Goal: Browse casually

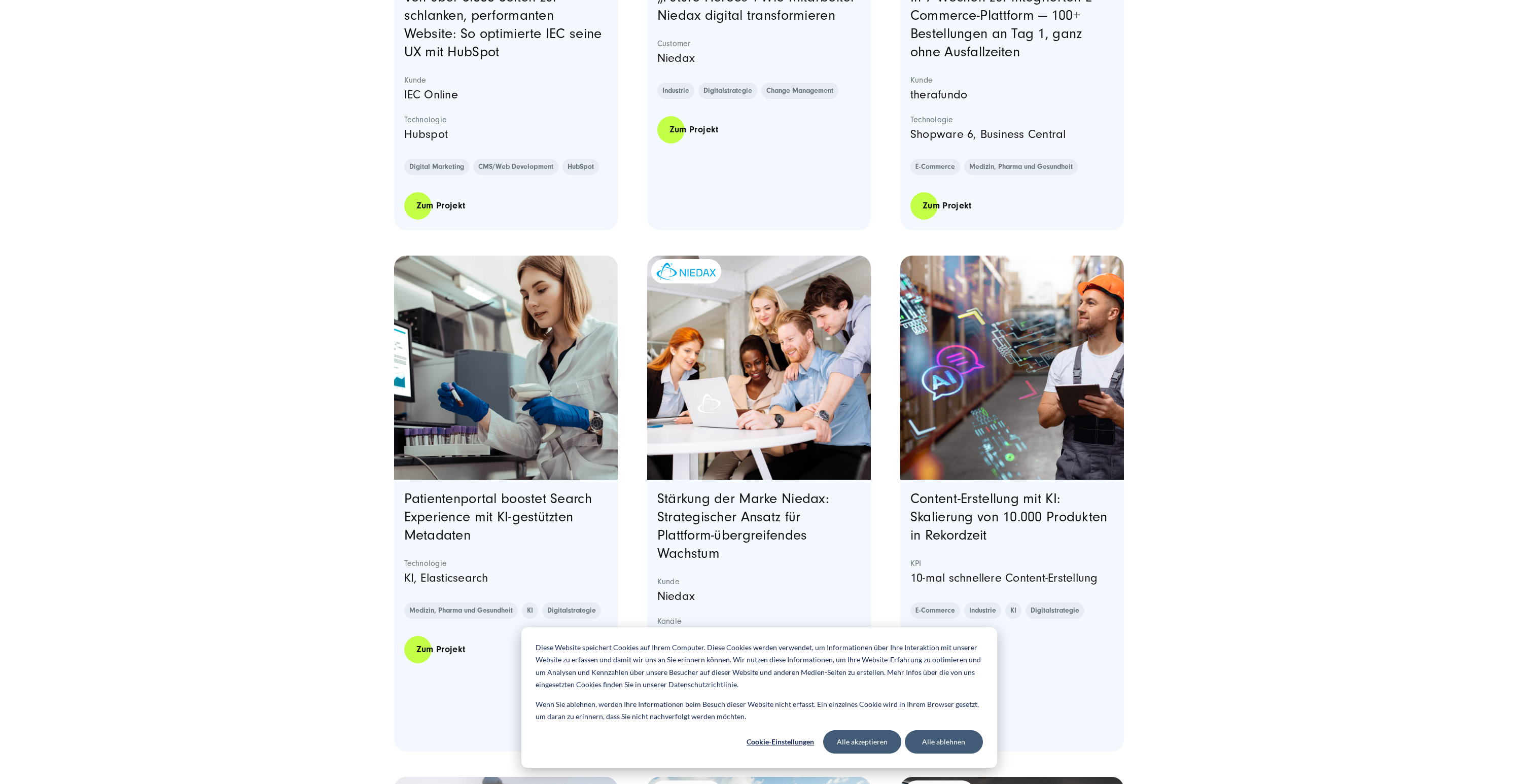
scroll to position [657, 0]
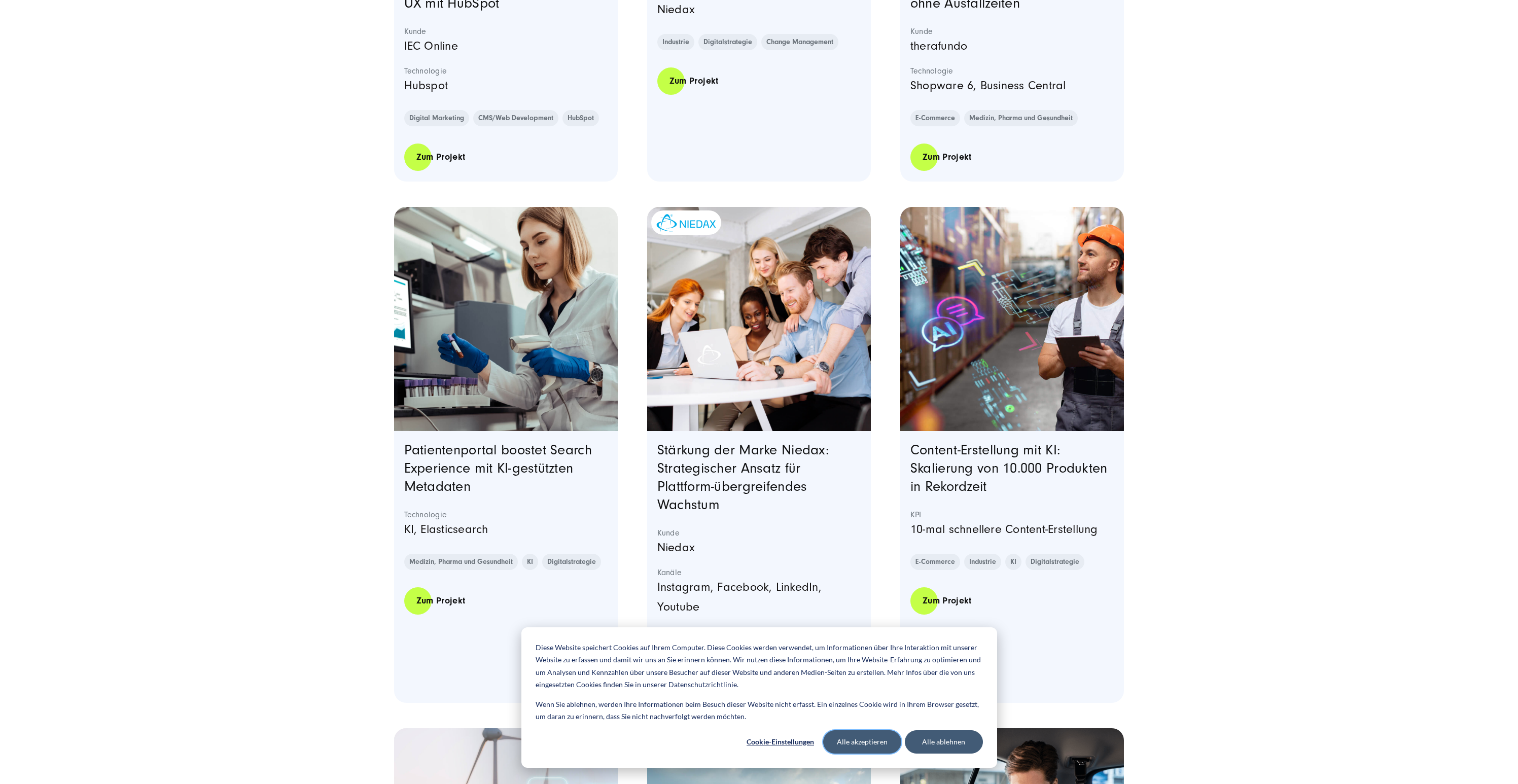
click at [849, 740] on button "Alle akzeptieren" at bounding box center [861, 742] width 78 height 23
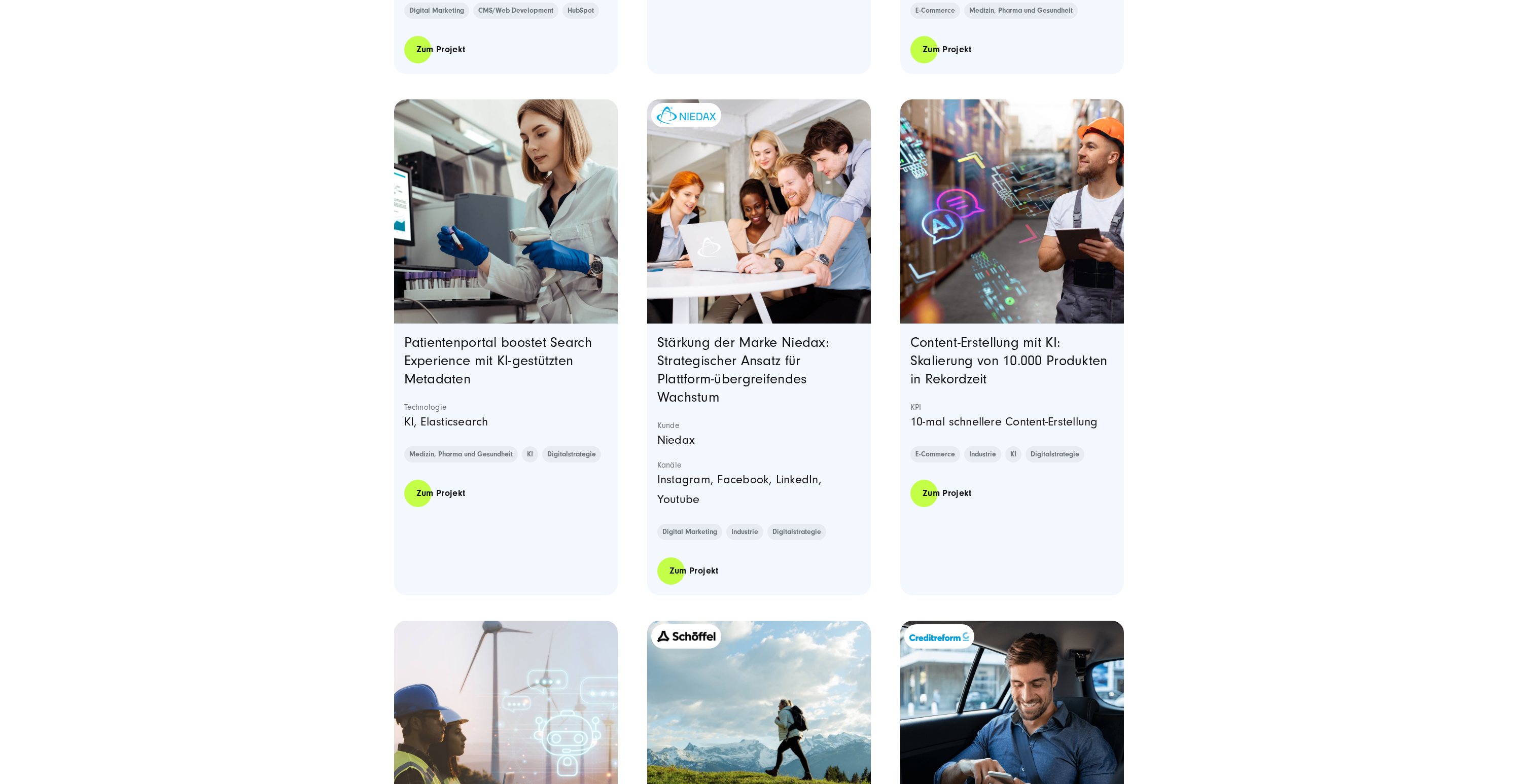
scroll to position [817, 0]
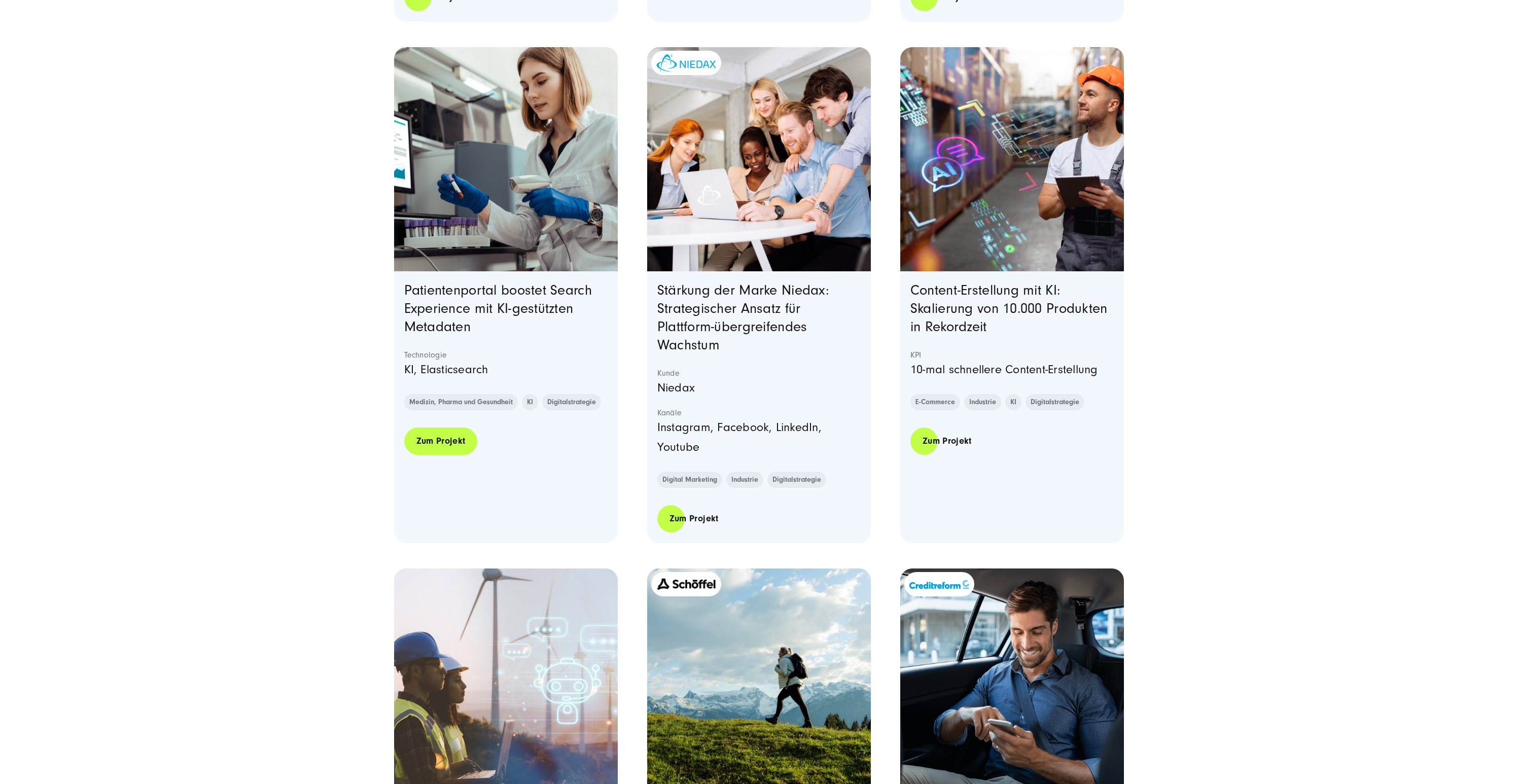
click at [433, 447] on link "Zum Projekt" at bounding box center [441, 440] width 74 height 29
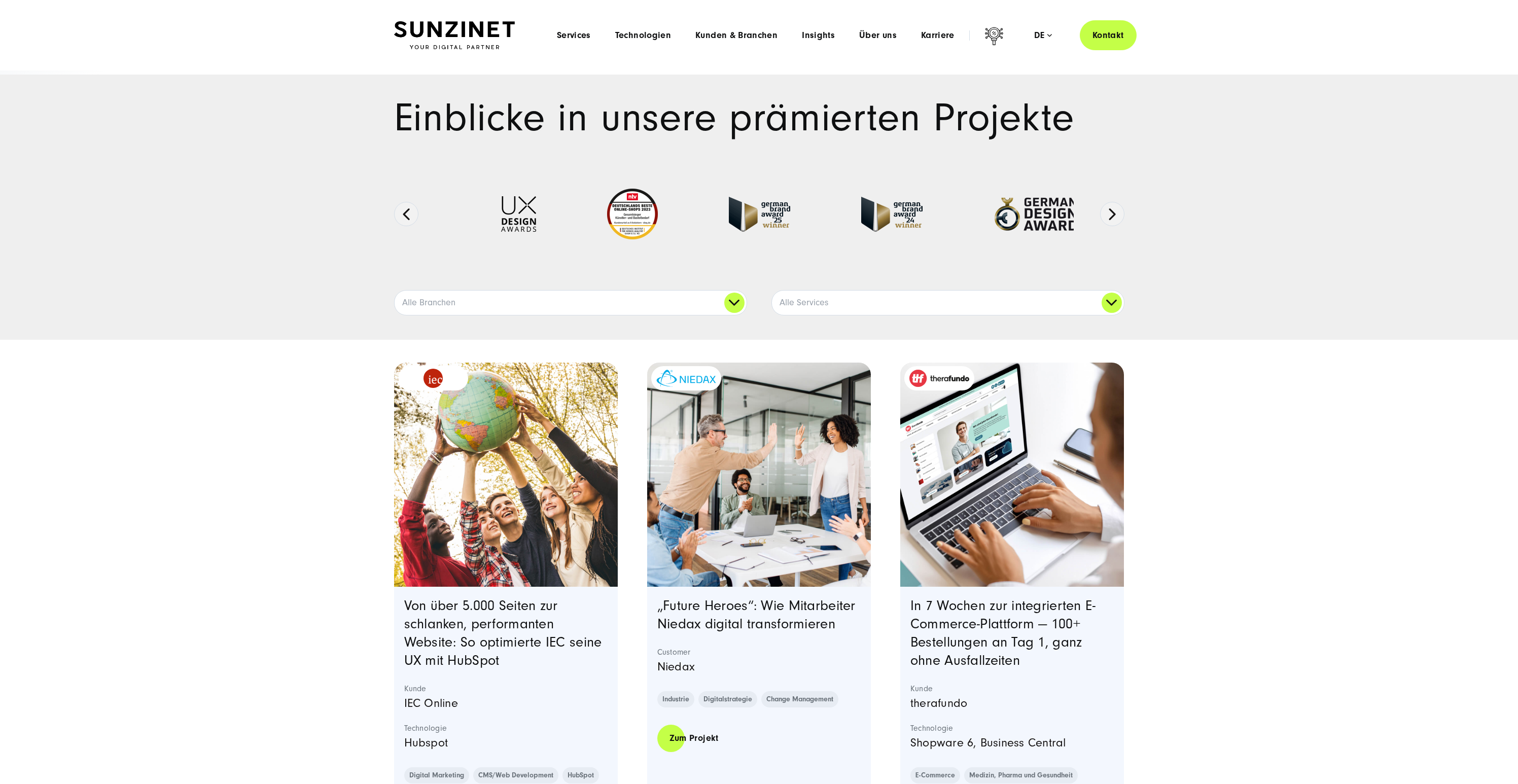
click at [458, 34] on img at bounding box center [454, 36] width 121 height 29
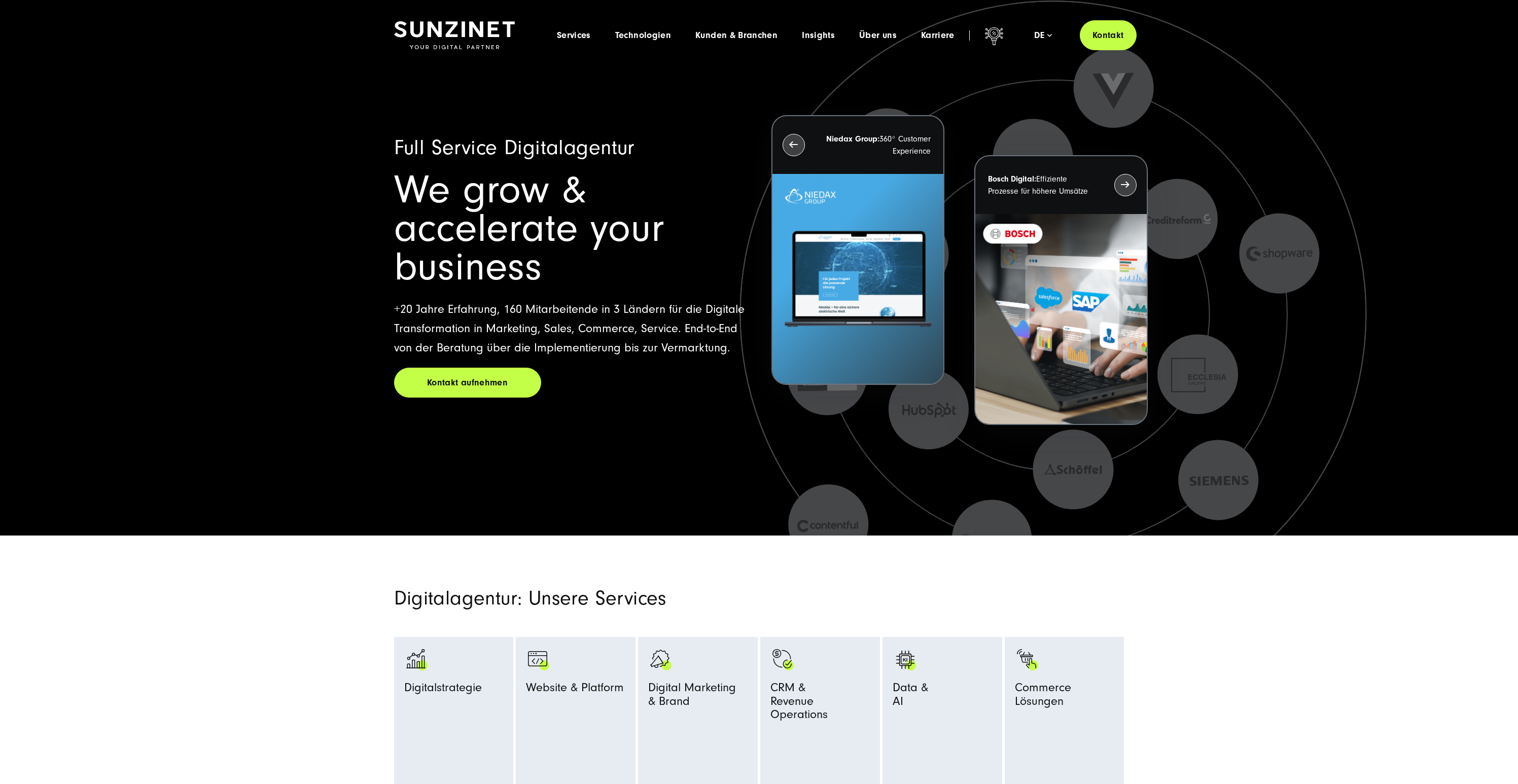
click at [750, 505] on icon at bounding box center [1055, 331] width 1015 height 1014
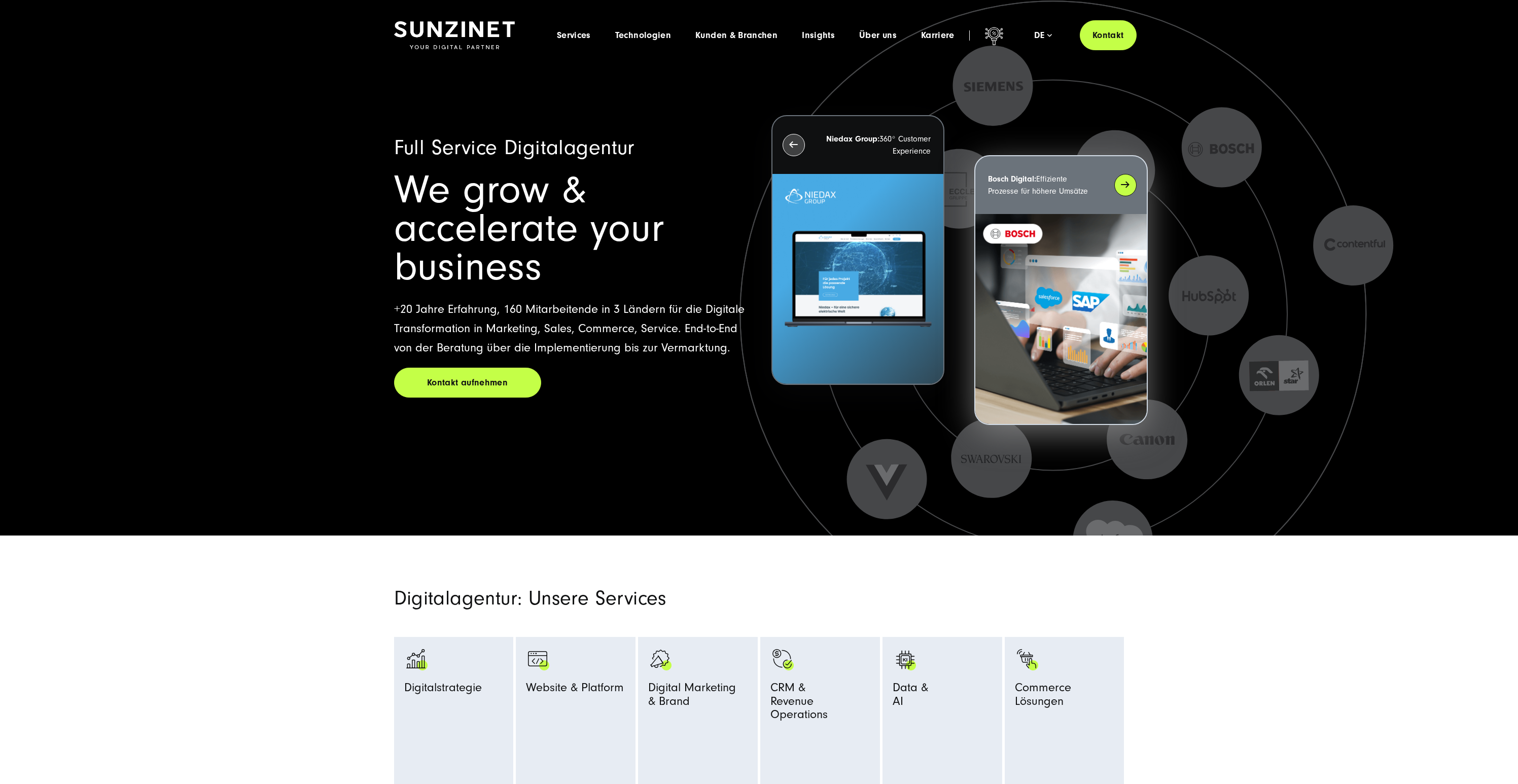
click at [1119, 190] on div "Bosch Digital: Effiziente Prozesse für höhere Umsätze" at bounding box center [1061, 185] width 171 height 58
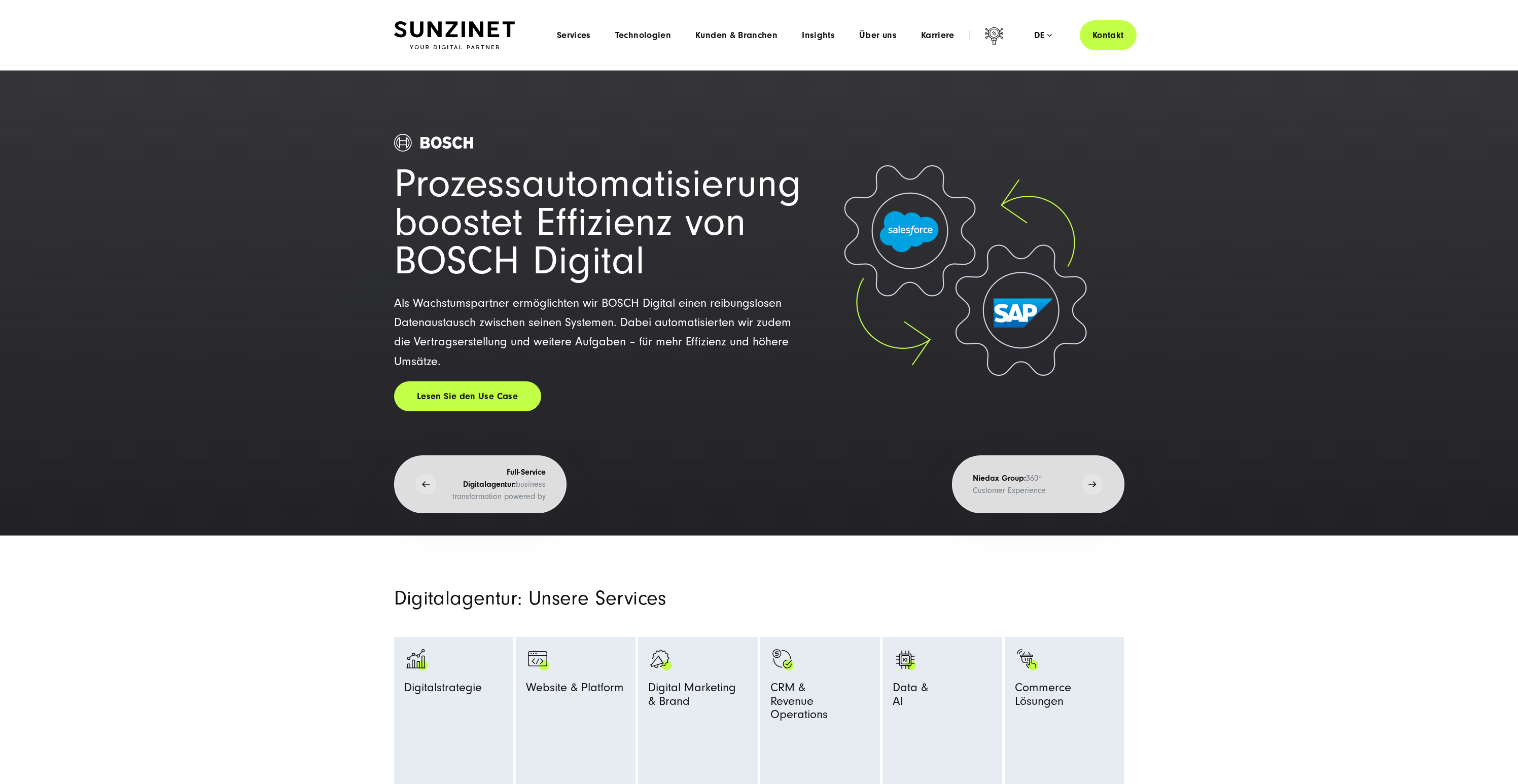
click at [466, 32] on img at bounding box center [454, 36] width 121 height 29
